Goal: Task Accomplishment & Management: Manage account settings

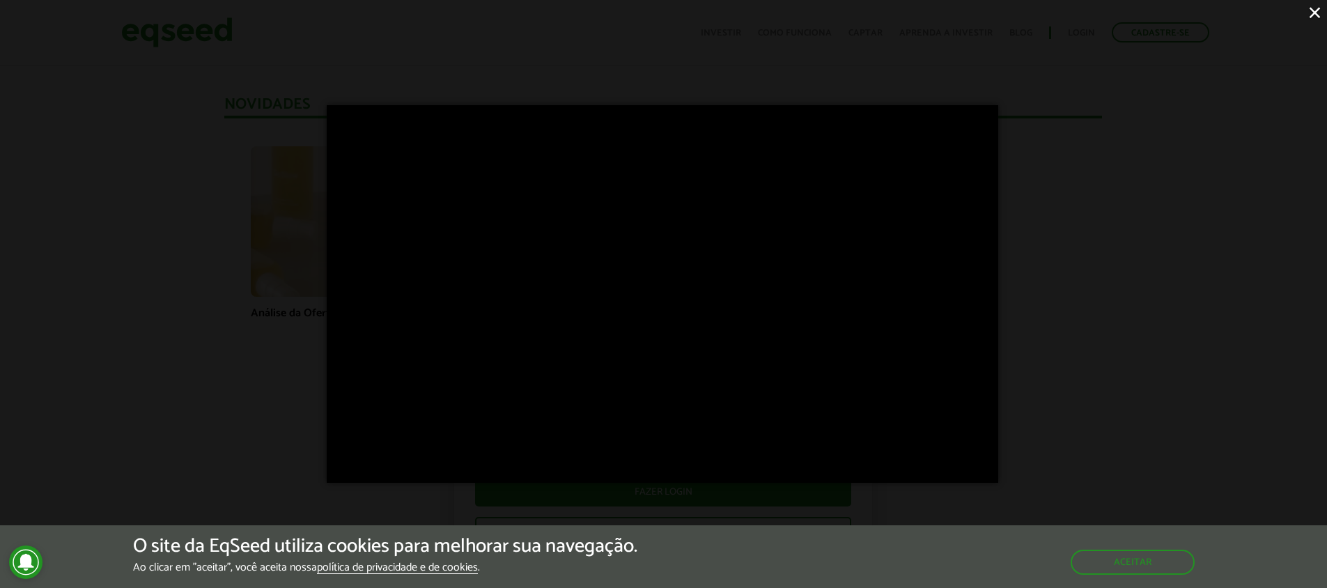
scroll to position [979, 0]
click at [1312, 14] on button "×" at bounding box center [1315, 12] width 24 height 24
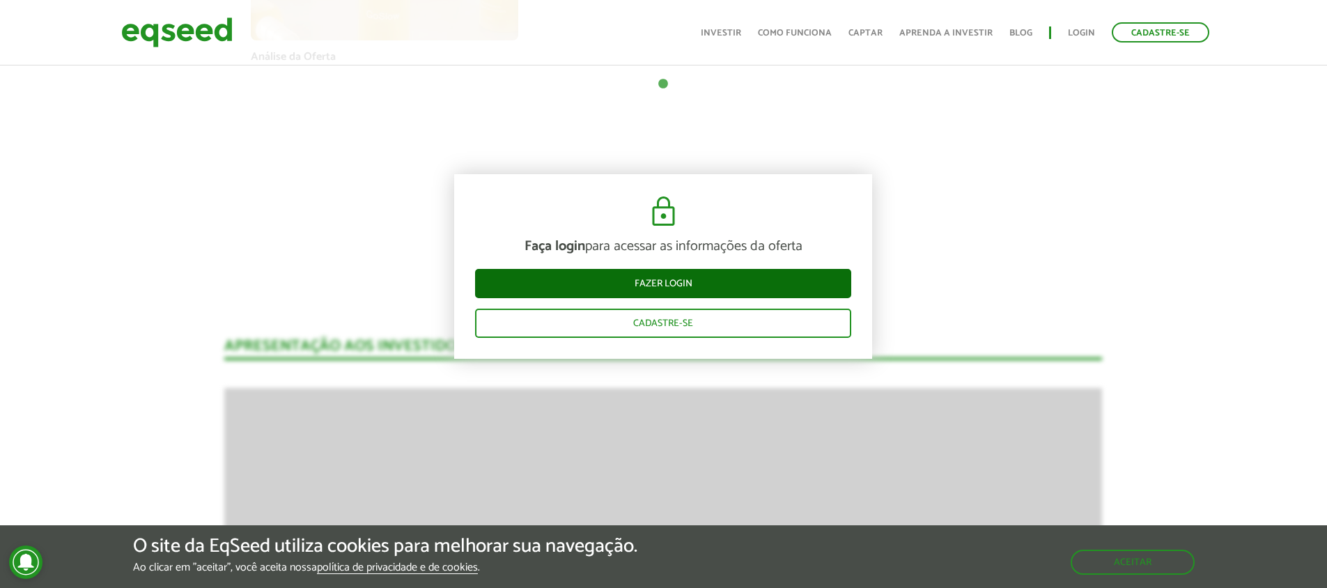
scroll to position [1240, 0]
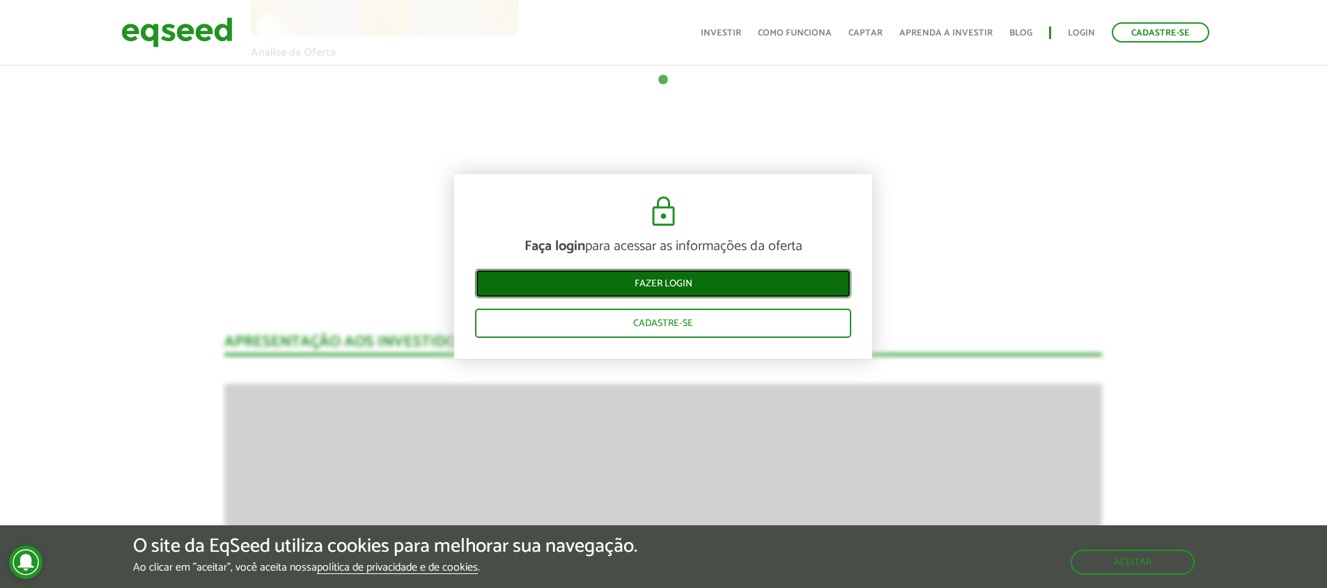
click at [681, 284] on link "Fazer login" at bounding box center [663, 283] width 376 height 29
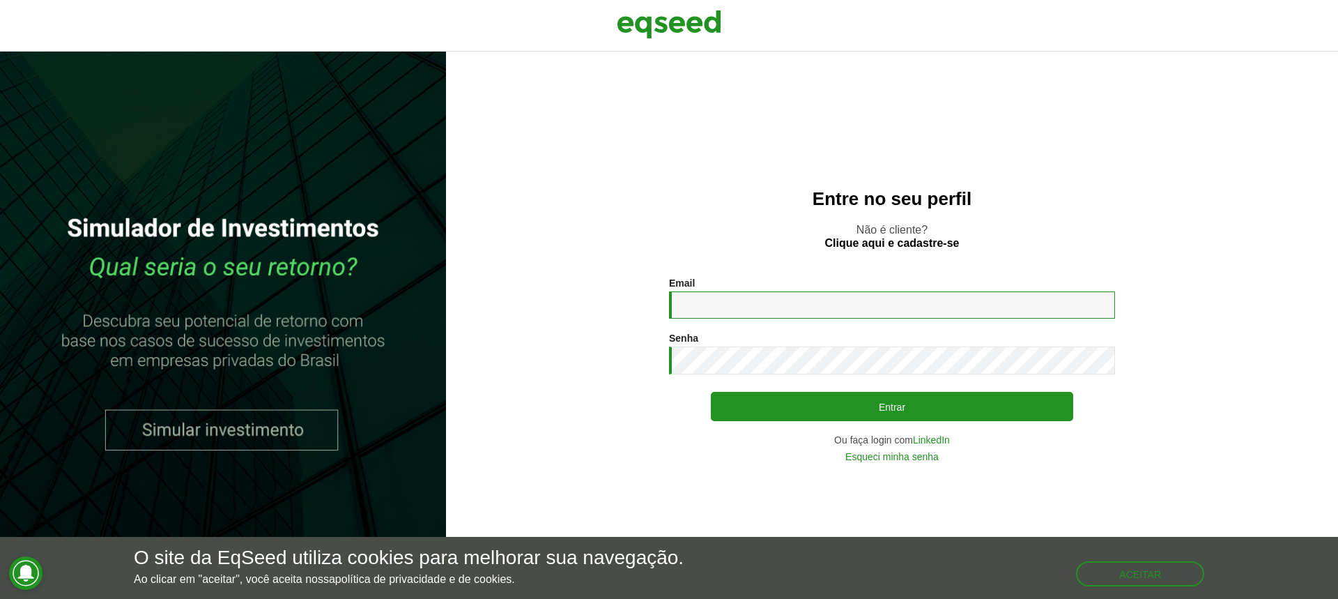
click at [826, 300] on input "Email *" at bounding box center [892, 304] width 446 height 27
type input "**********"
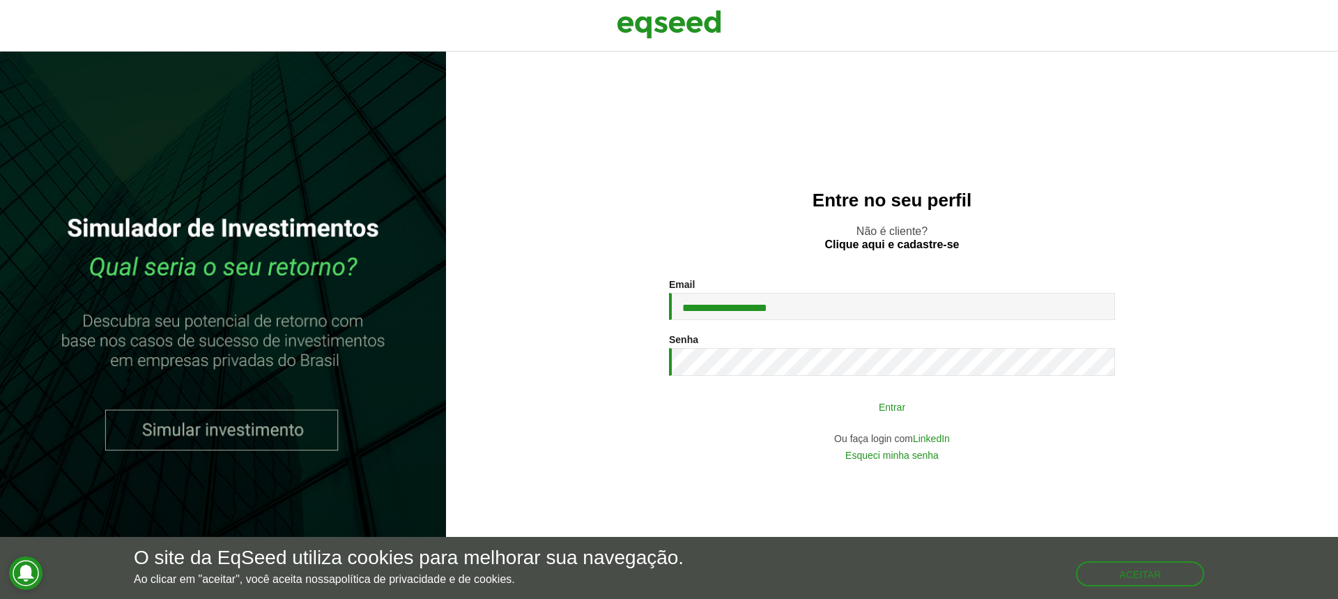
click at [857, 409] on button "Entrar" at bounding box center [892, 406] width 362 height 26
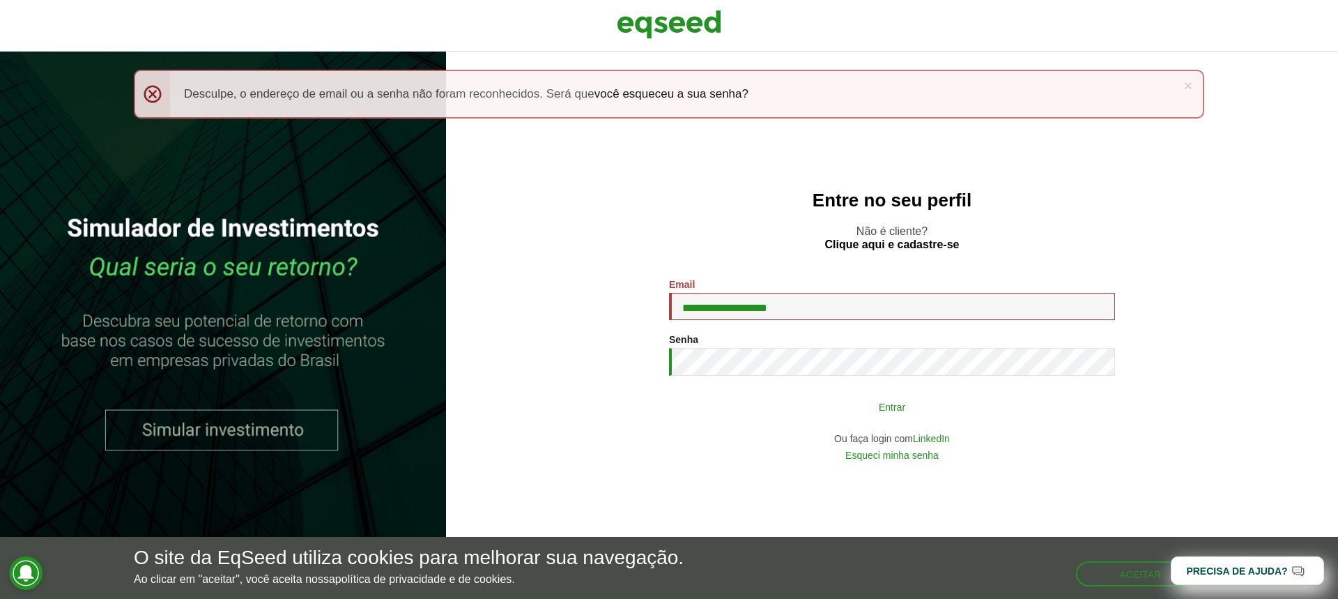
click at [868, 406] on button "Entrar" at bounding box center [892, 406] width 362 height 26
click at [801, 406] on button "Entrar" at bounding box center [892, 406] width 362 height 26
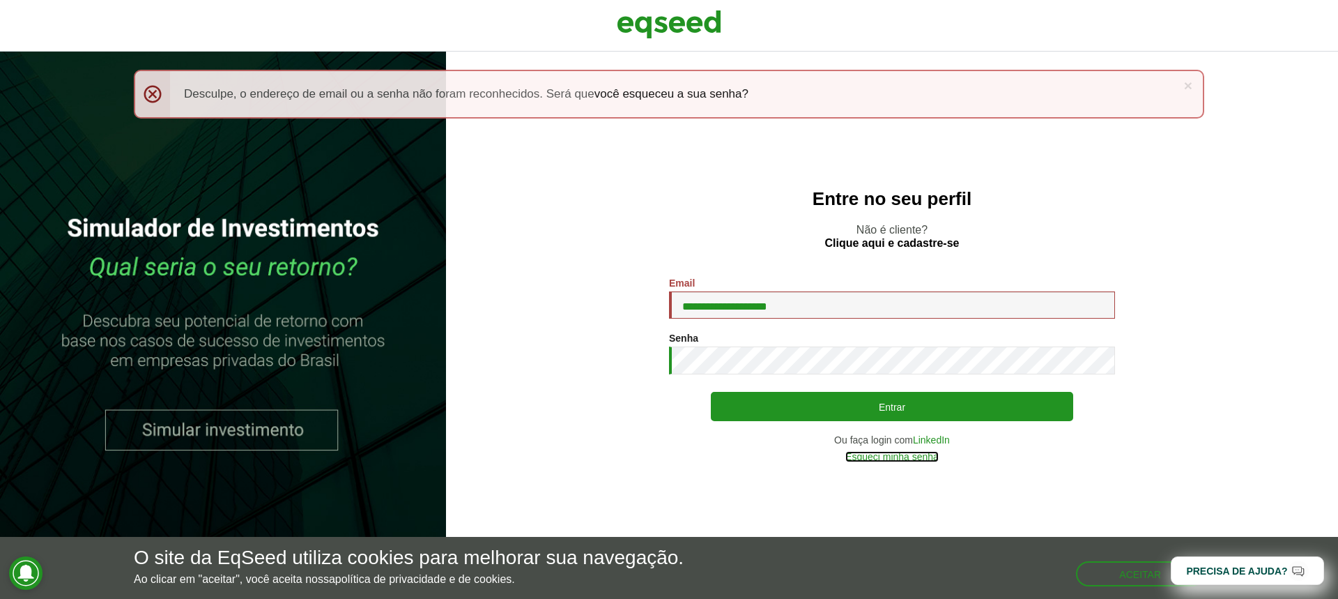
click at [923, 455] on link "Esqueci minha senha" at bounding box center [891, 457] width 93 height 10
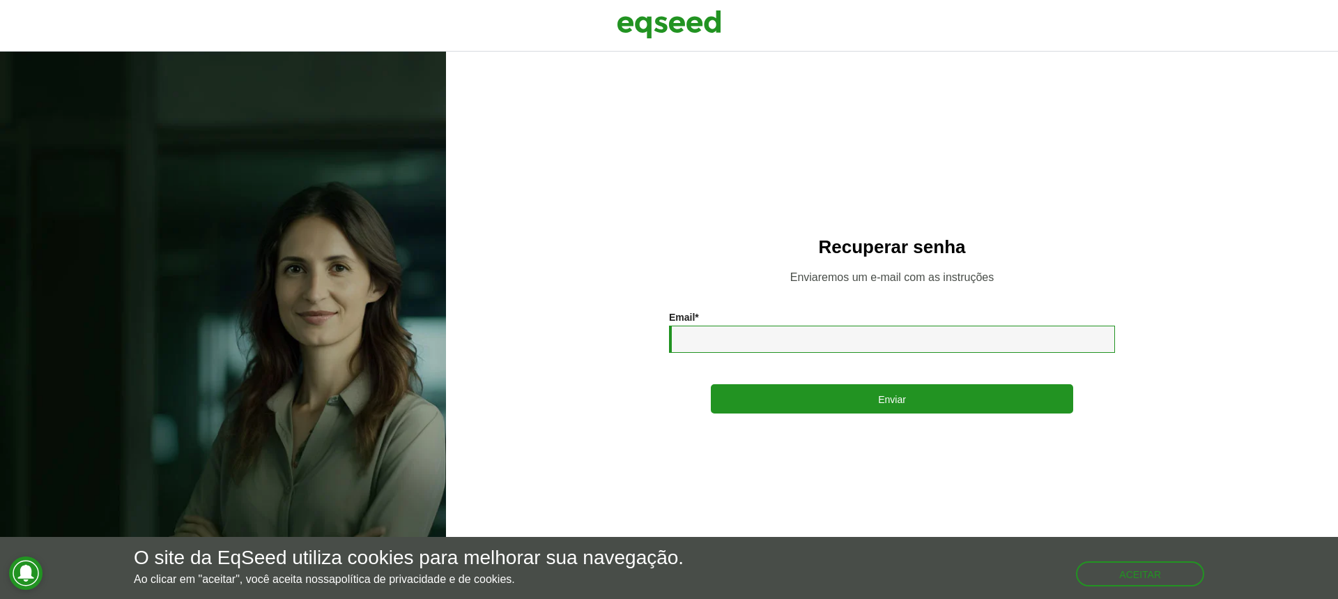
click at [797, 341] on input "Email *" at bounding box center [892, 338] width 446 height 27
type input "**********"
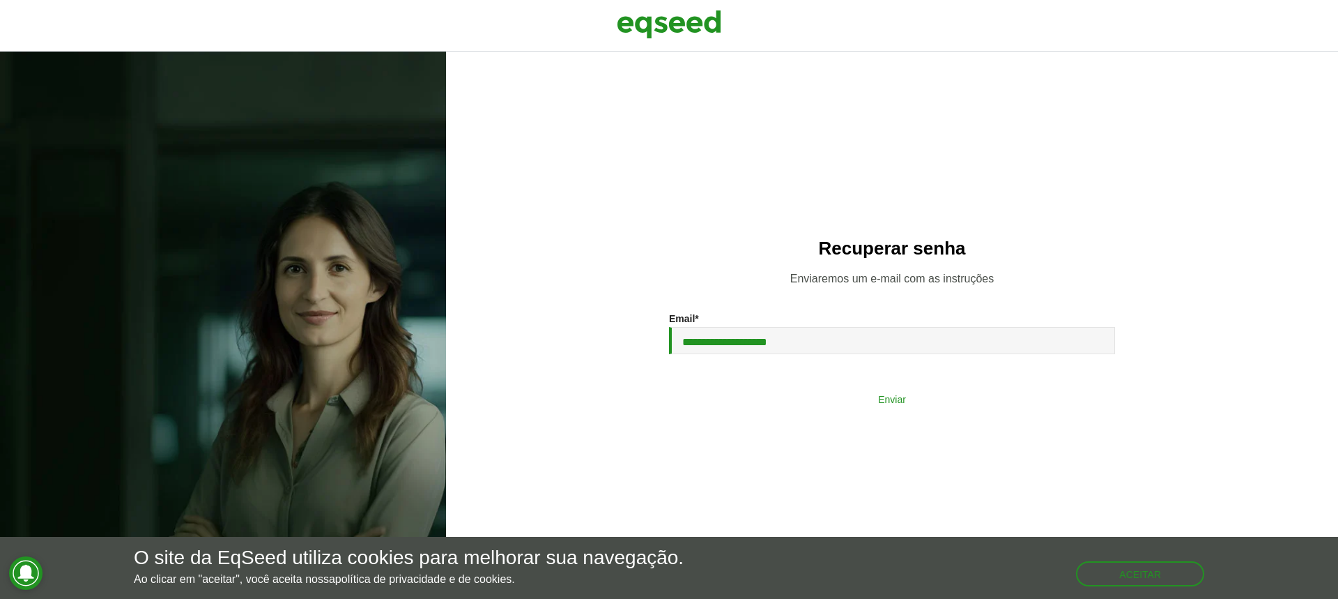
click at [847, 394] on button "Enviar" at bounding box center [892, 398] width 362 height 26
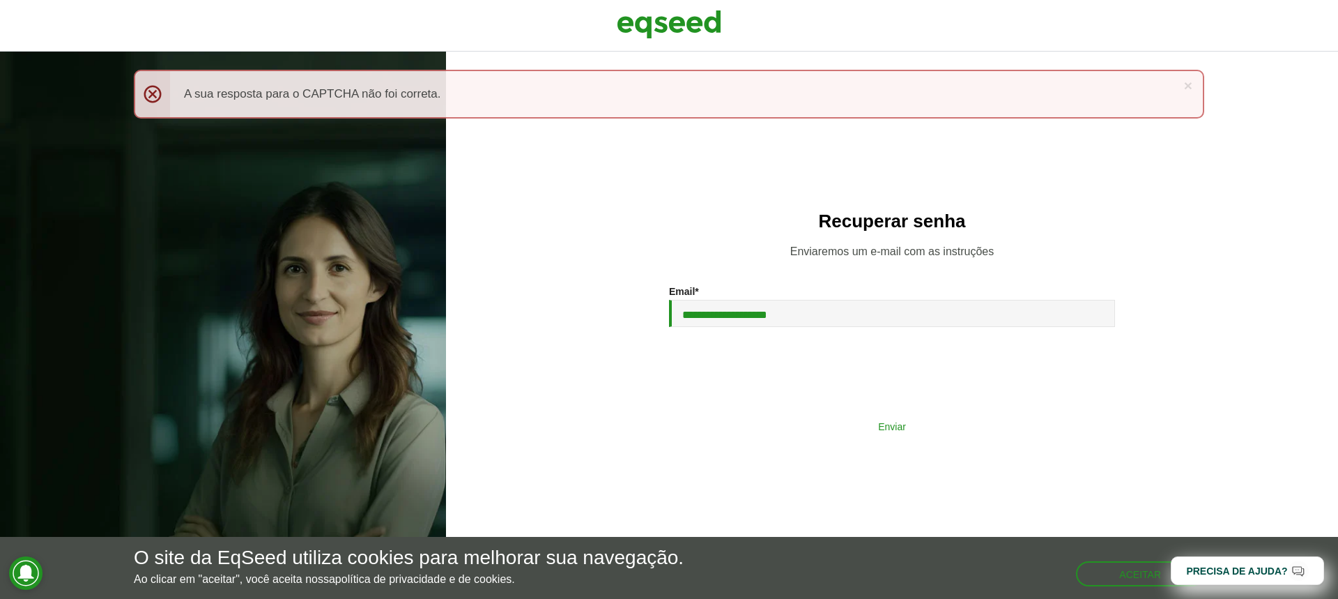
click at [832, 431] on button "Enviar" at bounding box center [892, 425] width 362 height 26
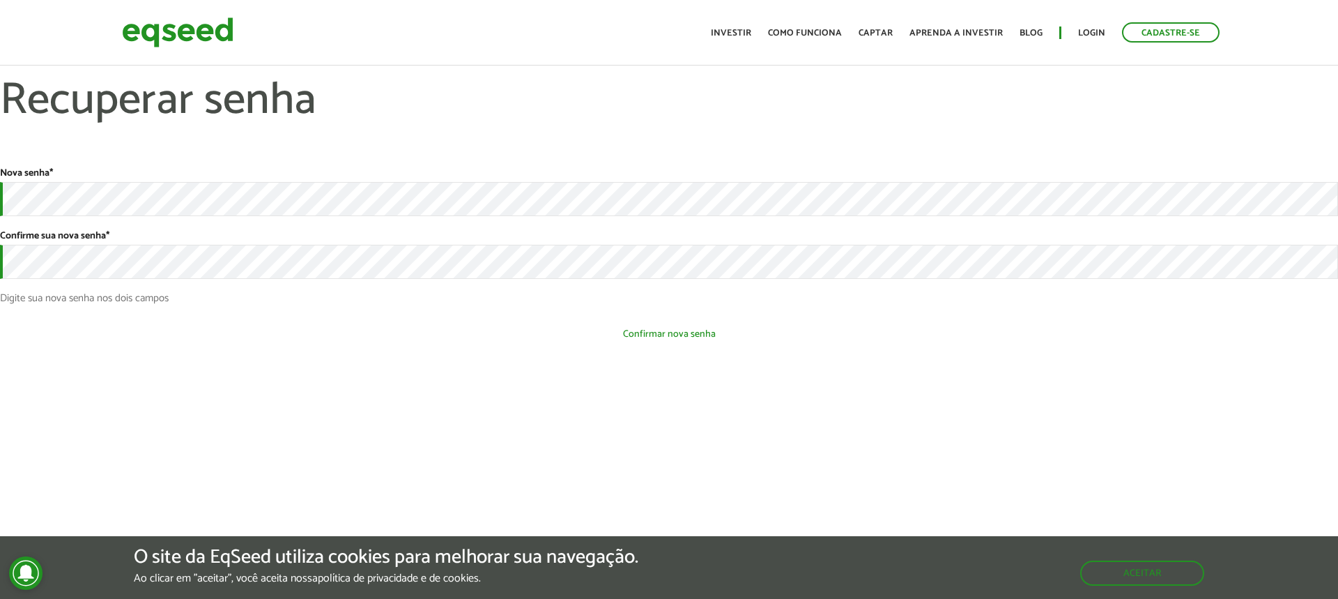
click at [575, 339] on button "Confirmar nova senha" at bounding box center [669, 334] width 1338 height 26
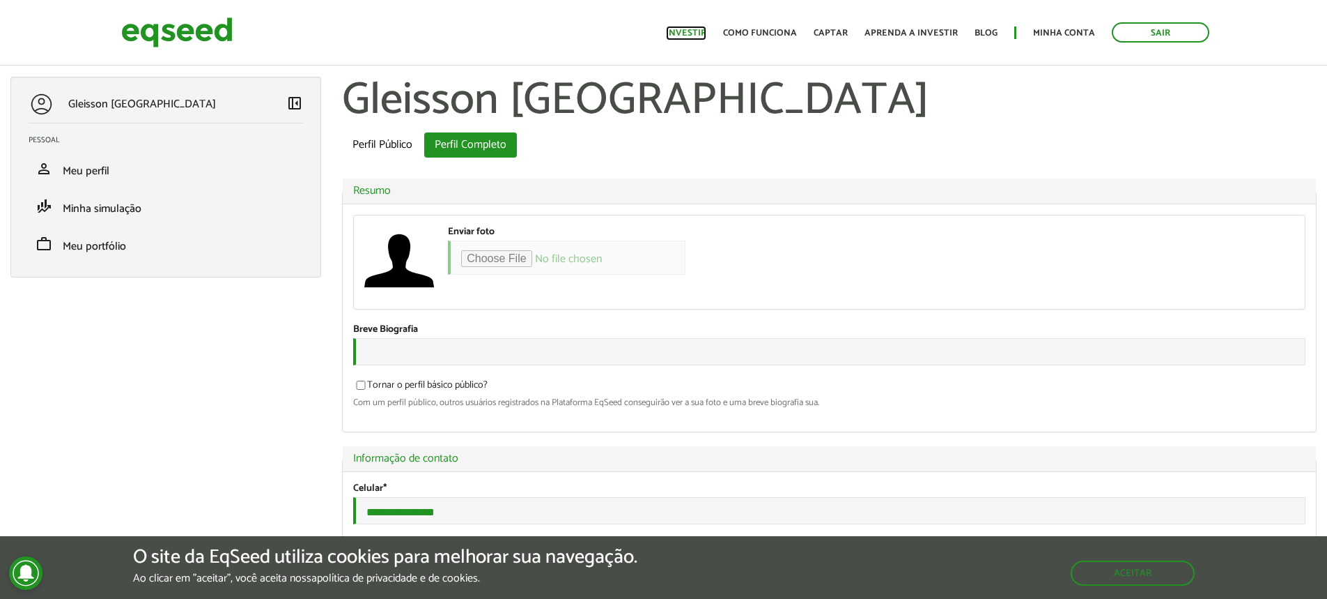
click at [680, 34] on link "Investir" at bounding box center [686, 33] width 40 height 9
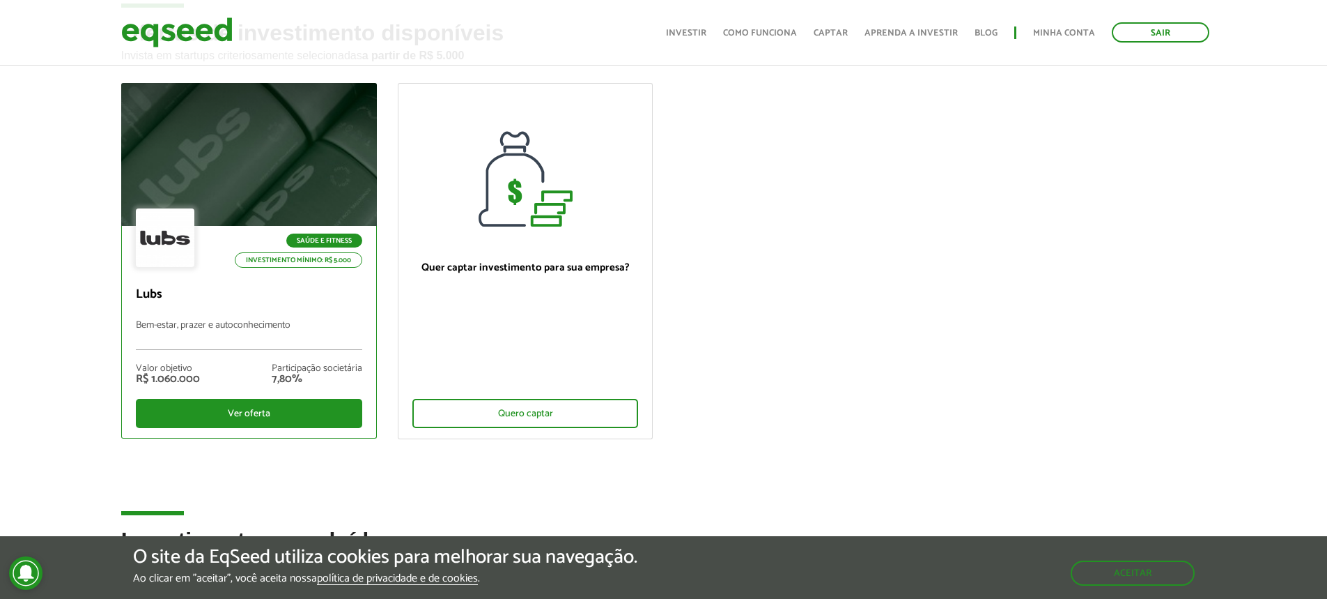
scroll to position [87, 0]
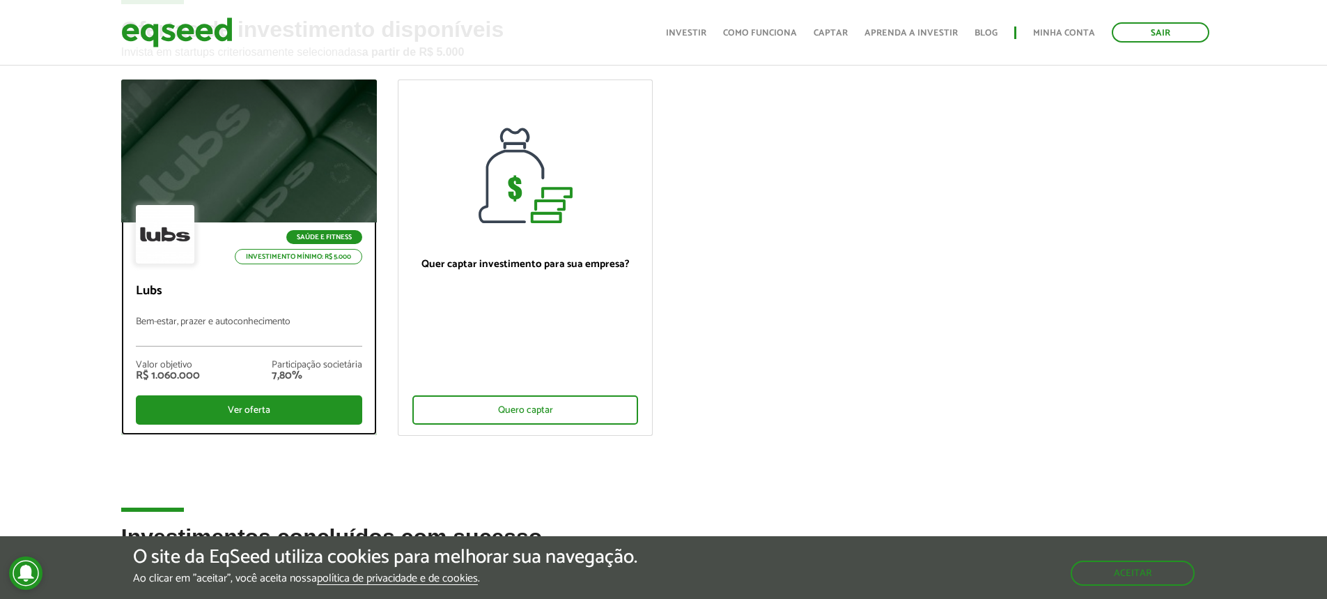
click at [281, 198] on div at bounding box center [248, 150] width 307 height 171
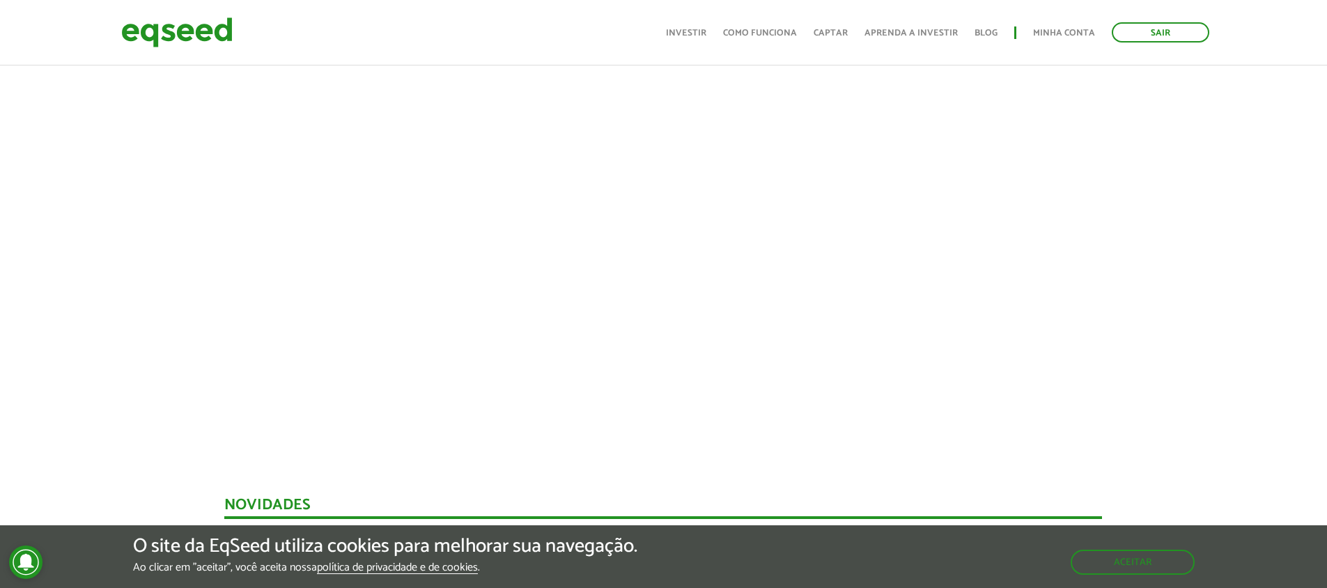
scroll to position [575, 0]
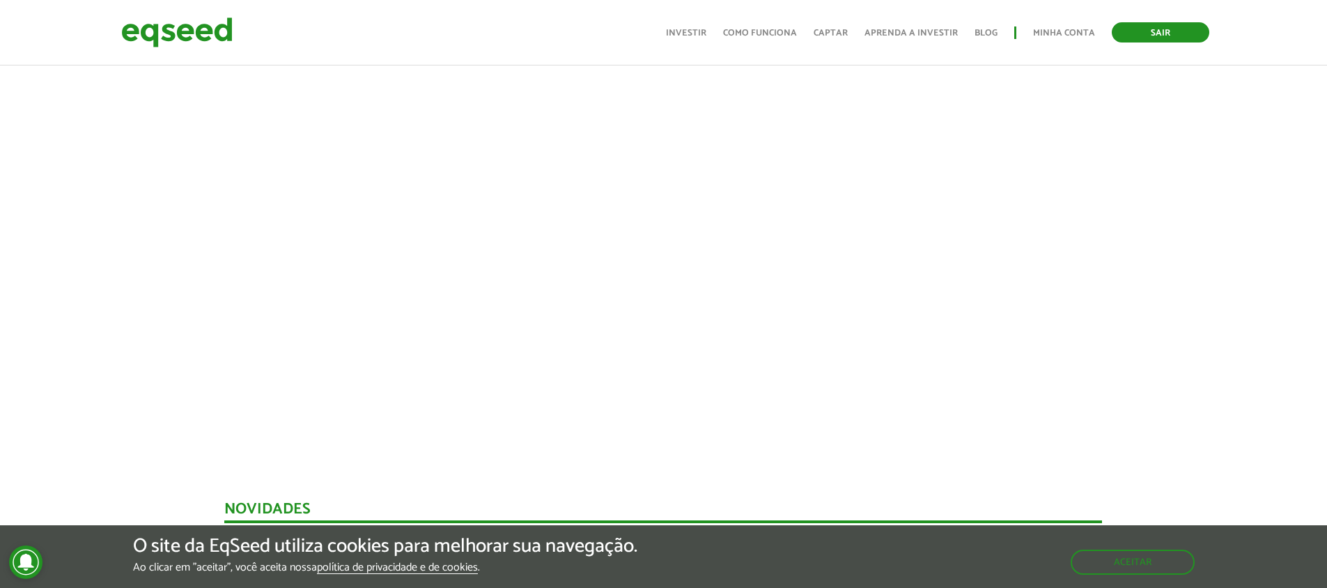
click at [1157, 35] on link "Sair" at bounding box center [1161, 32] width 98 height 20
